Goal: Task Accomplishment & Management: Manage account settings

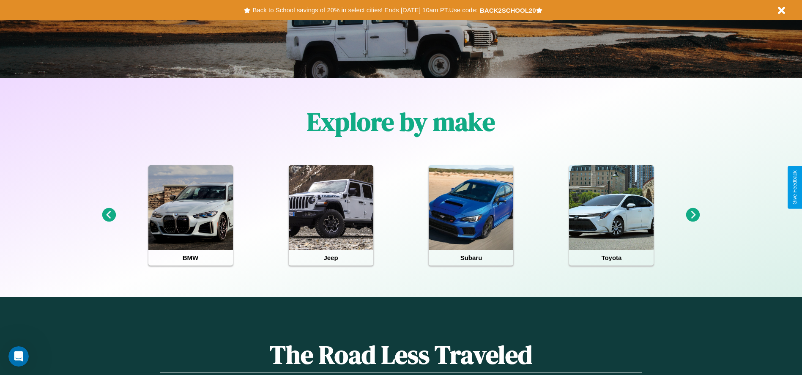
click at [693, 215] on icon at bounding box center [693, 215] width 14 height 14
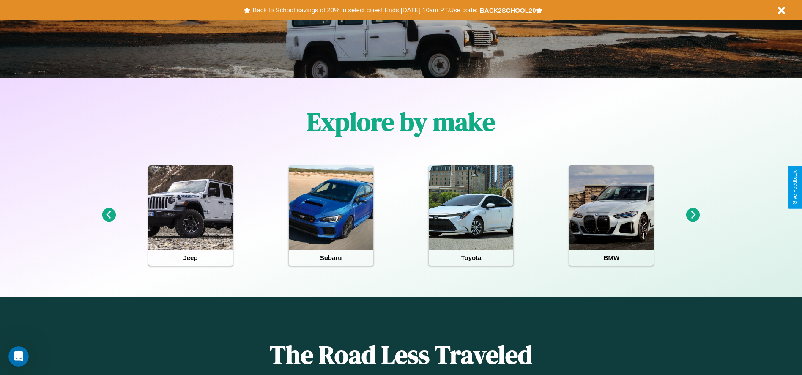
click at [693, 215] on icon at bounding box center [693, 215] width 14 height 14
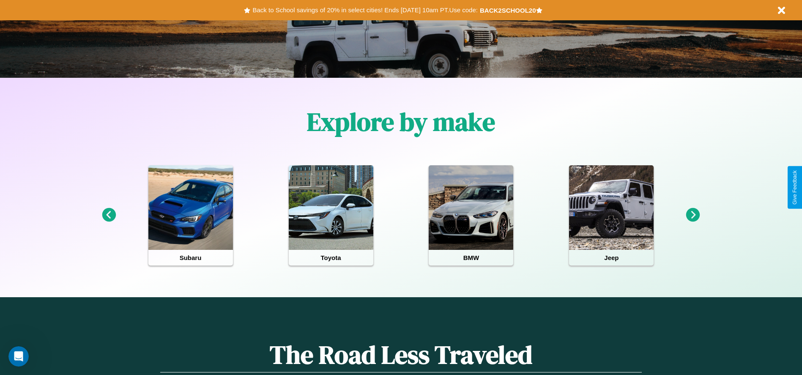
click at [109, 215] on icon at bounding box center [109, 215] width 14 height 14
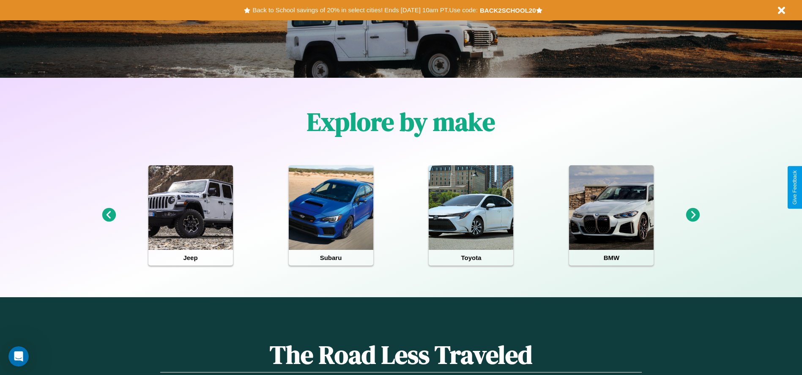
click at [693, 215] on icon at bounding box center [693, 215] width 14 height 14
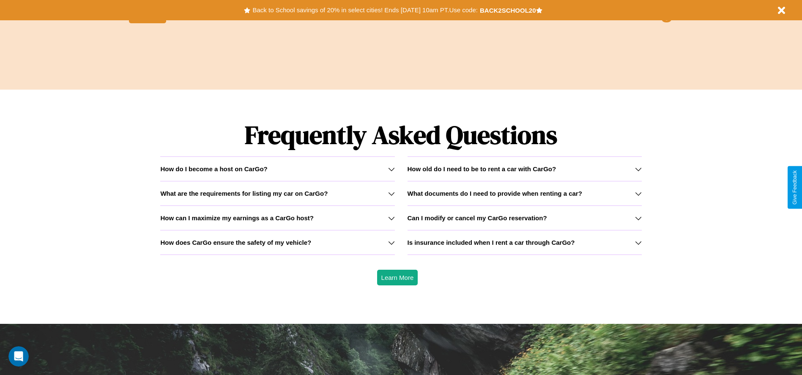
scroll to position [1213, 0]
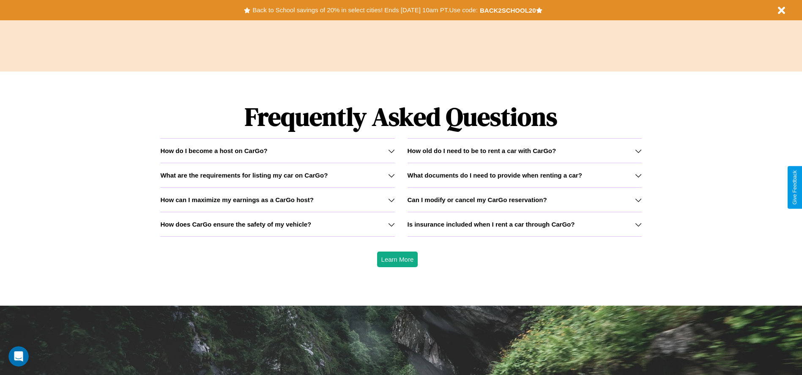
click at [524, 224] on h3 "Is insurance included when I rent a car through CarGo?" at bounding box center [491, 224] width 167 height 7
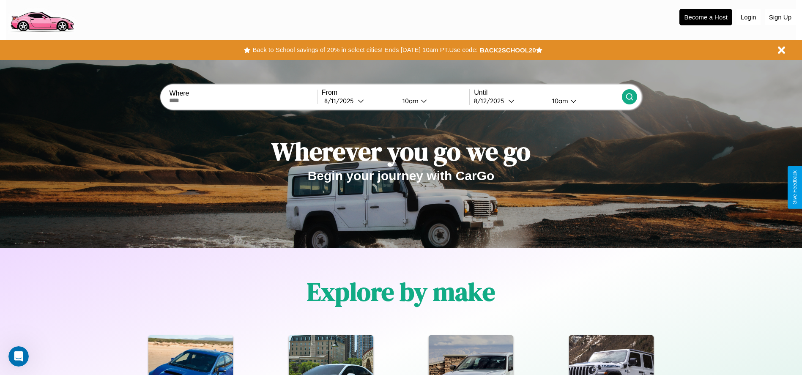
scroll to position [0, 0]
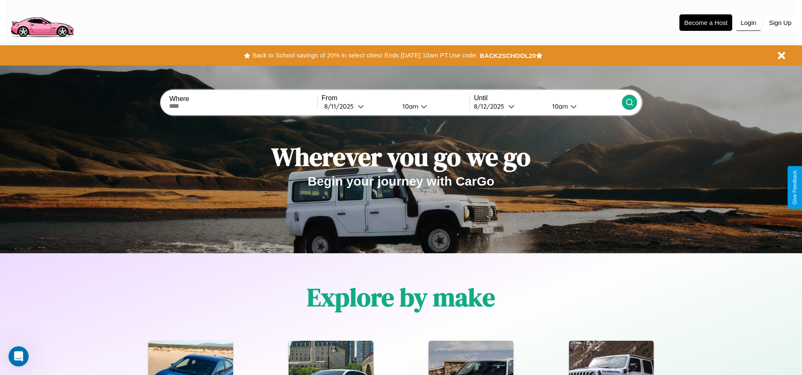
click at [748, 22] on button "Login" at bounding box center [748, 23] width 24 height 16
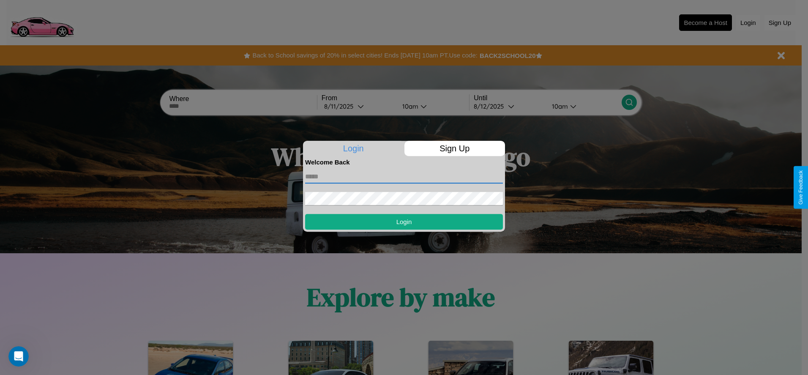
click at [404, 176] on input "text" at bounding box center [404, 177] width 198 height 14
type input "**********"
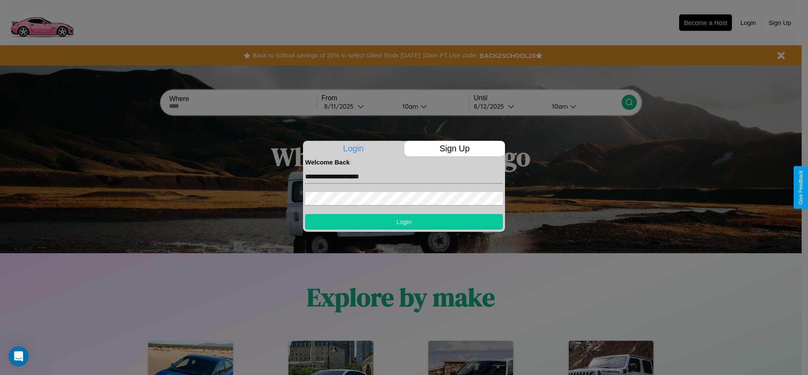
click at [404, 222] on button "Login" at bounding box center [404, 222] width 198 height 16
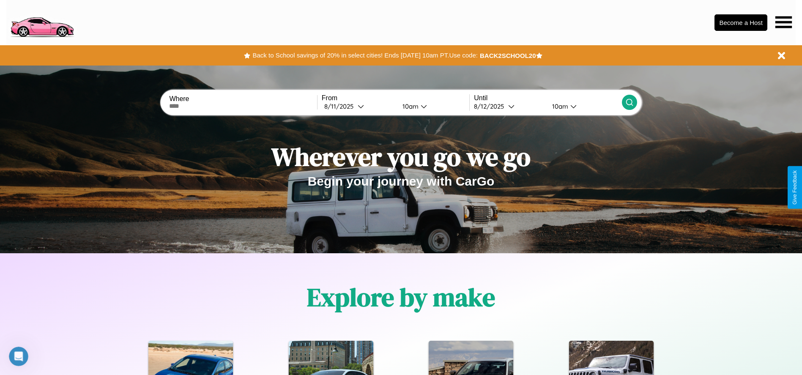
click at [783, 22] on icon at bounding box center [783, 22] width 16 height 12
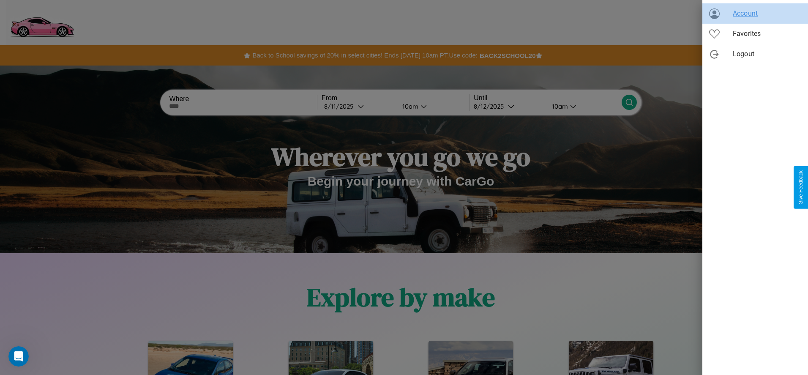
click at [756, 14] on span "Account" at bounding box center [767, 13] width 68 height 10
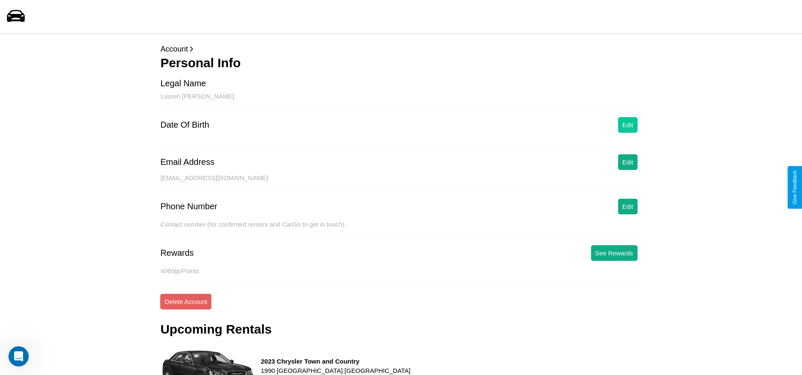
click at [627, 125] on button "Edit" at bounding box center [627, 125] width 19 height 16
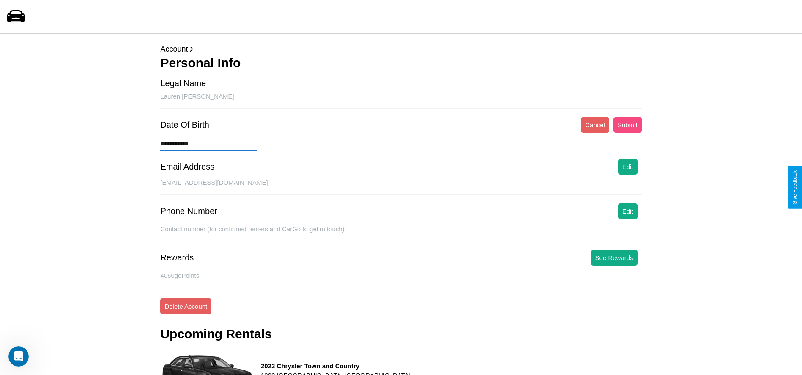
type input "**********"
click at [627, 125] on button "Submit" at bounding box center [627, 125] width 28 height 16
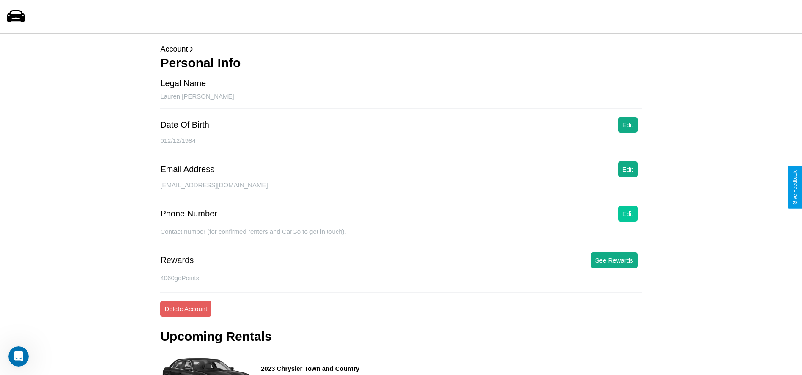
click at [627, 214] on button "Edit" at bounding box center [627, 214] width 19 height 16
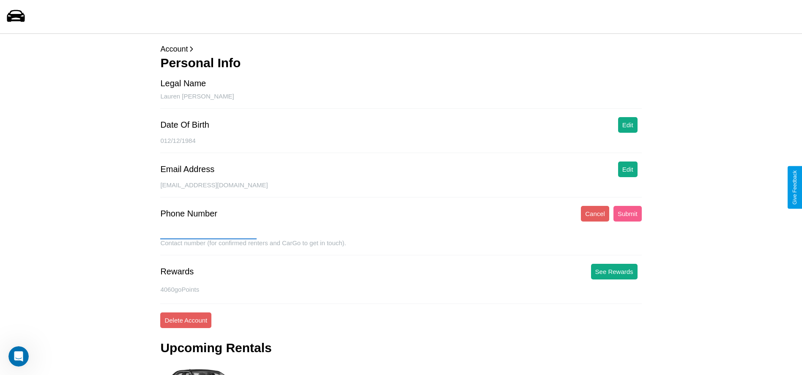
click at [208, 233] on input "text" at bounding box center [208, 233] width 96 height 14
type input "**********"
